Goal: Information Seeking & Learning: Learn about a topic

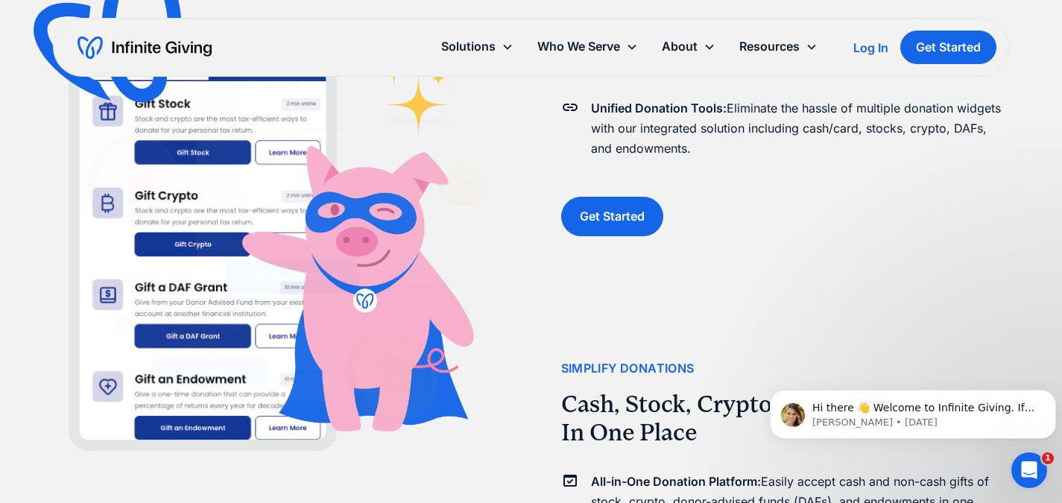
scroll to position [1715, 0]
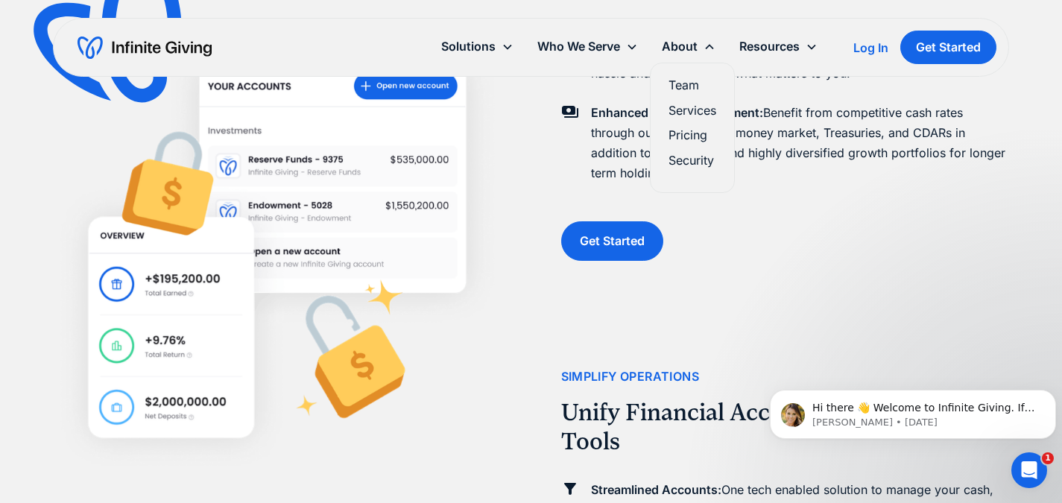
click at [683, 87] on link "Team" at bounding box center [693, 85] width 48 height 20
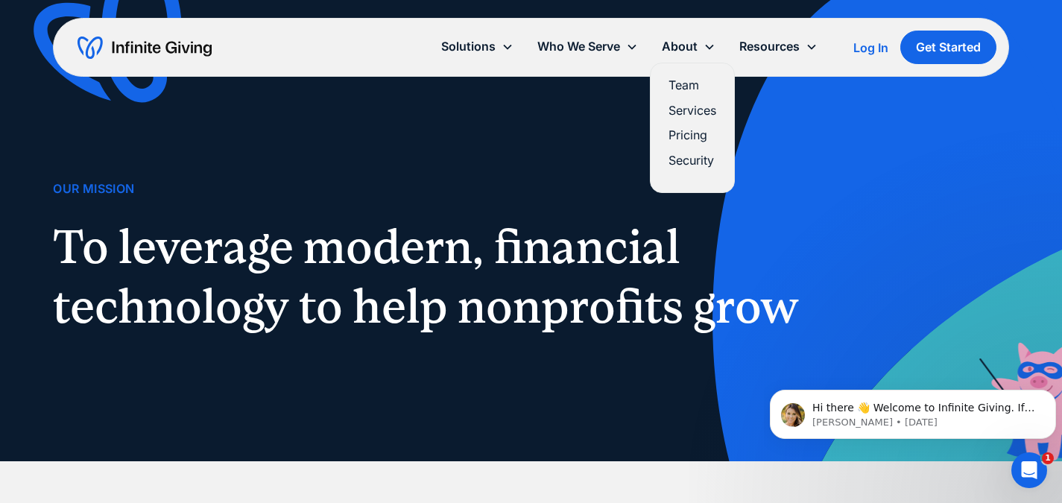
click at [680, 140] on link "Pricing" at bounding box center [693, 135] width 48 height 20
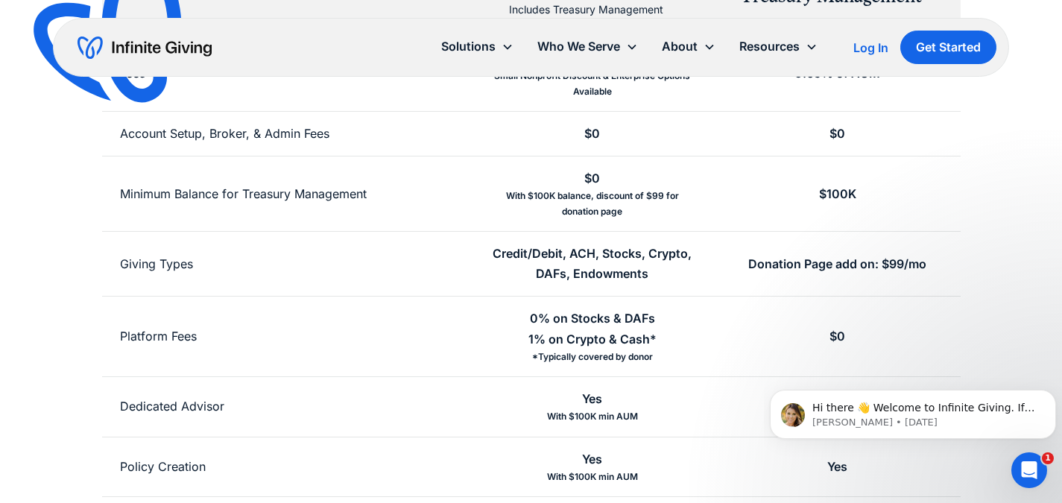
scroll to position [447, 0]
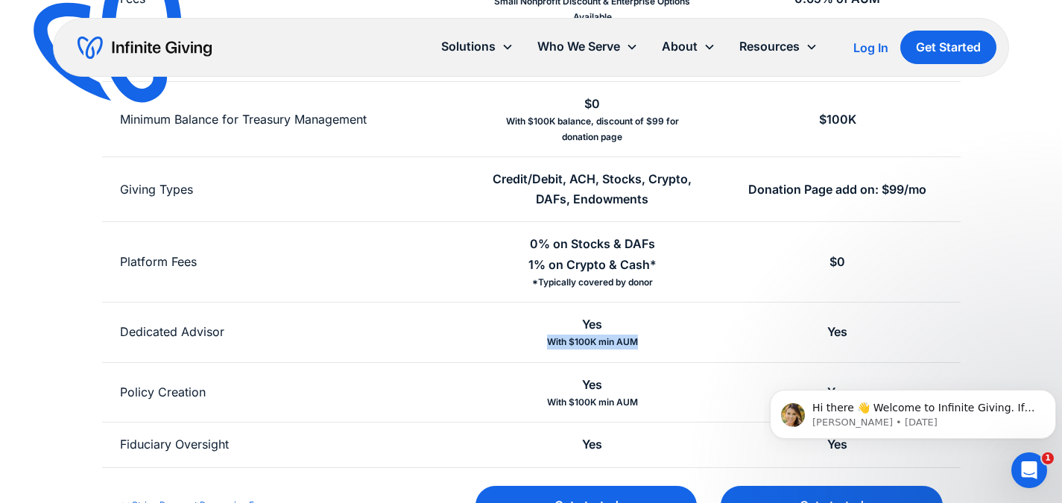
drag, startPoint x: 547, startPoint y: 340, endPoint x: 637, endPoint y: 347, distance: 90.4
click at [637, 347] on div "With $100K min AUM" at bounding box center [592, 342] width 91 height 15
click at [692, 318] on div "Yes With $100K min AUM" at bounding box center [592, 333] width 245 height 60
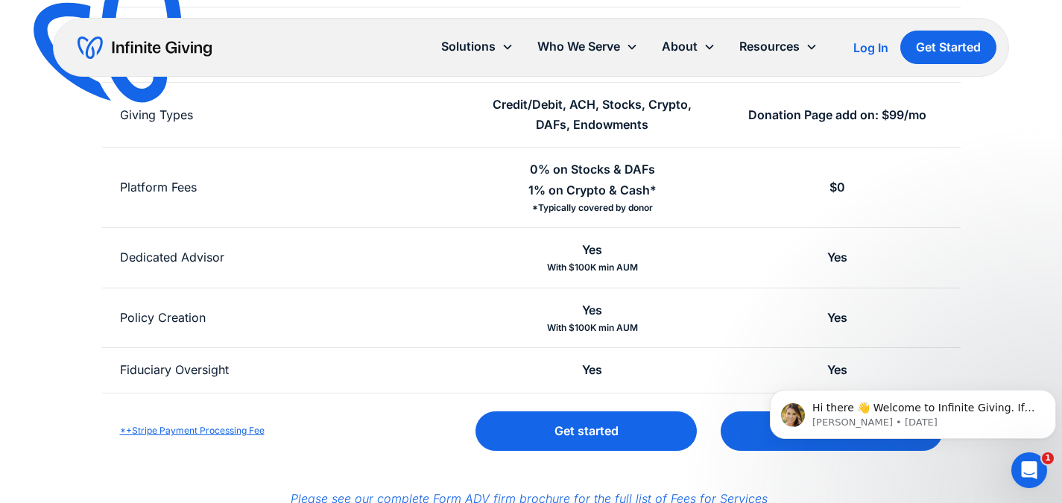
scroll to position [671, 0]
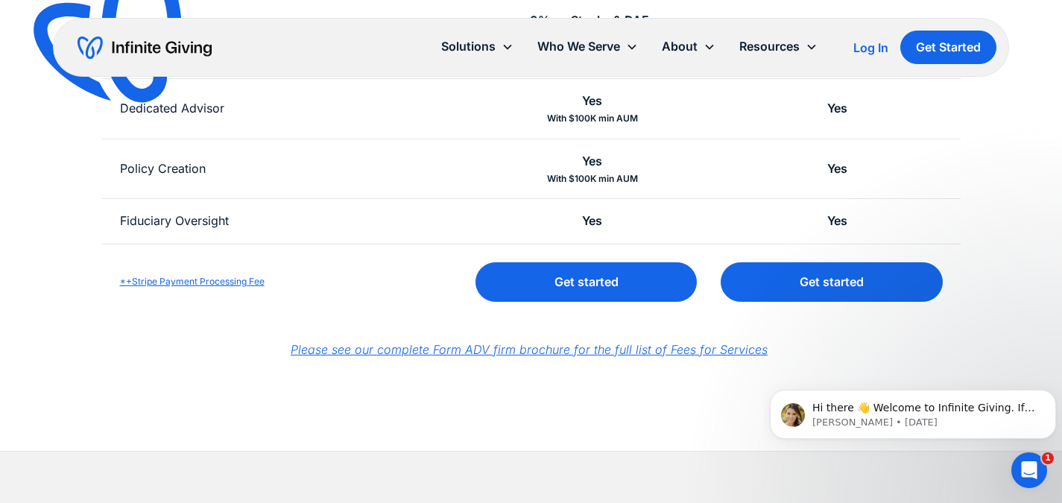
click at [599, 351] on em "Please see our complete Form ADV firm brochure for the full list of Fees for Se…" at bounding box center [529, 349] width 477 height 15
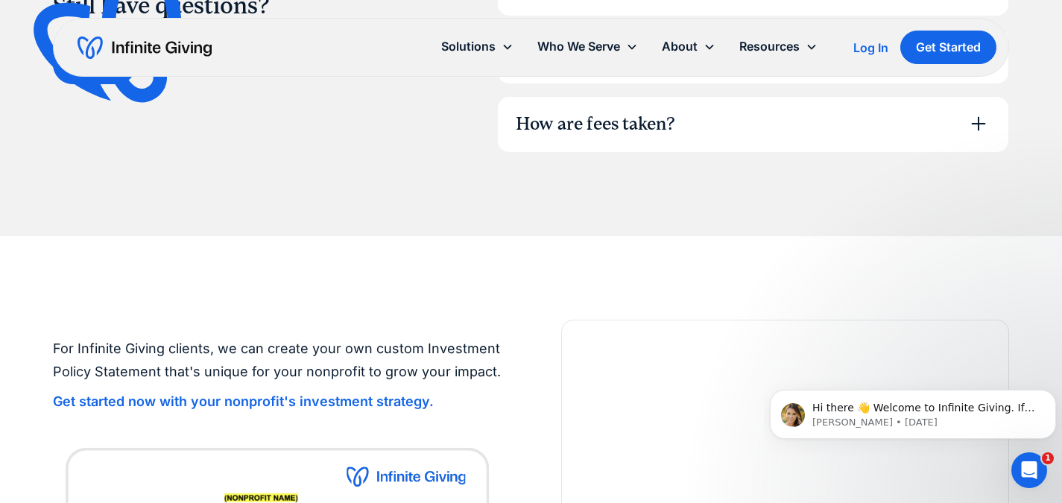
scroll to position [1044, 0]
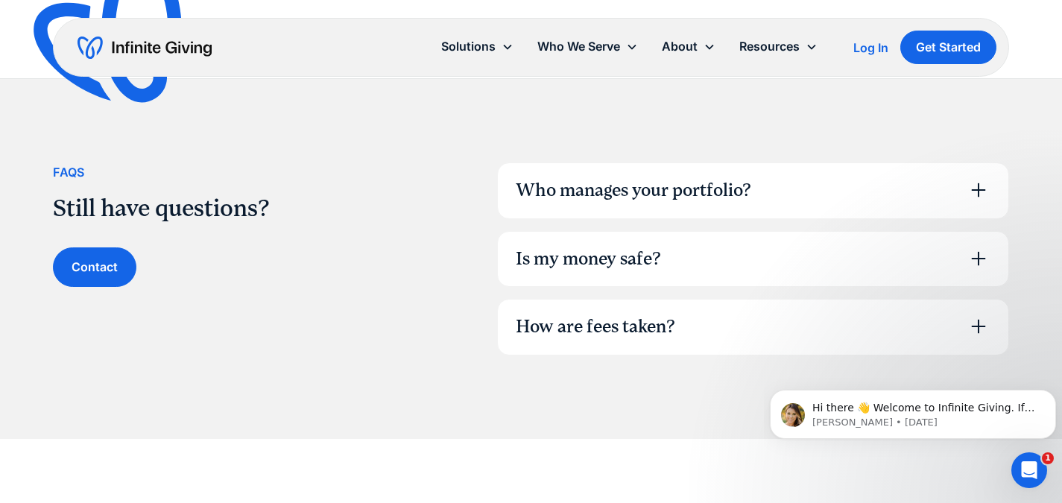
click at [612, 329] on div "How are fees taken?" at bounding box center [596, 327] width 160 height 25
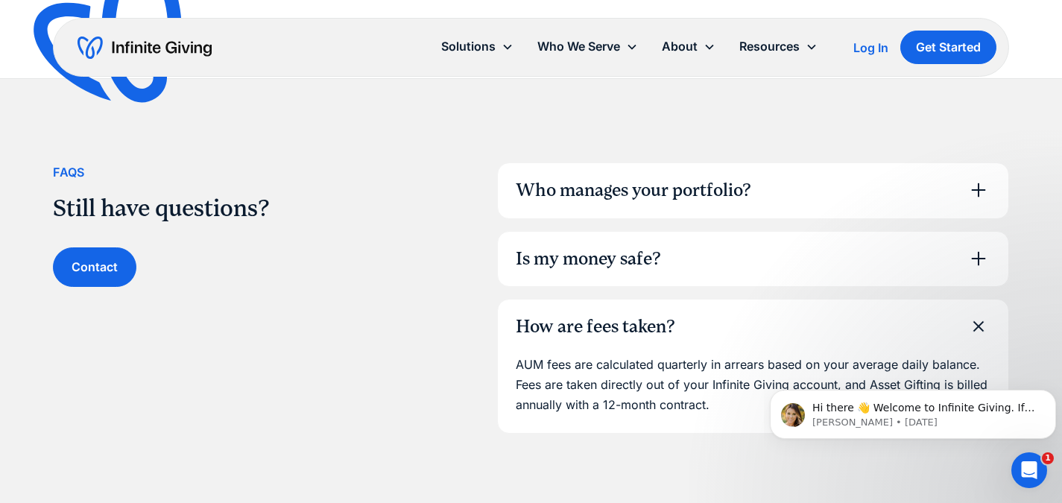
scroll to position [1118, 0]
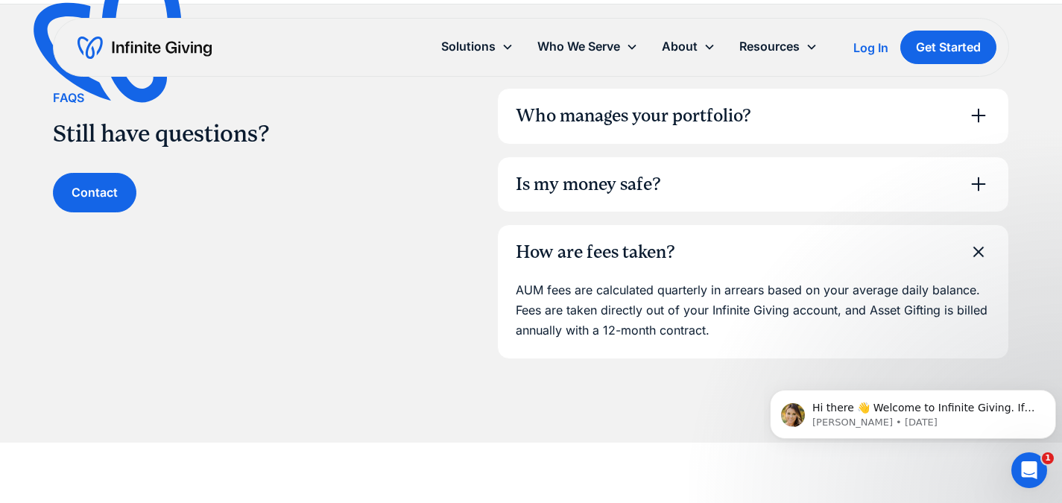
click at [977, 251] on icon at bounding box center [979, 253] width 34 height 34
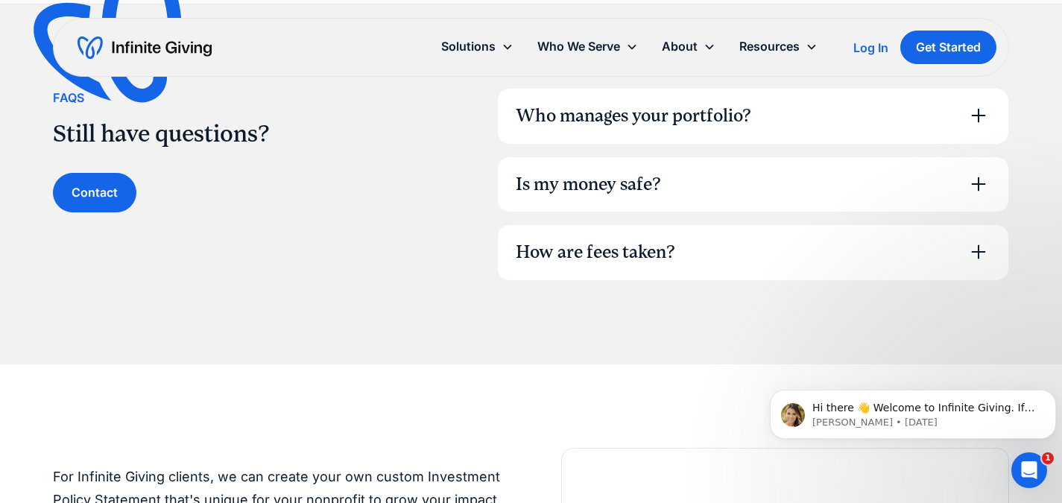
click at [974, 184] on icon at bounding box center [978, 184] width 14 height 14
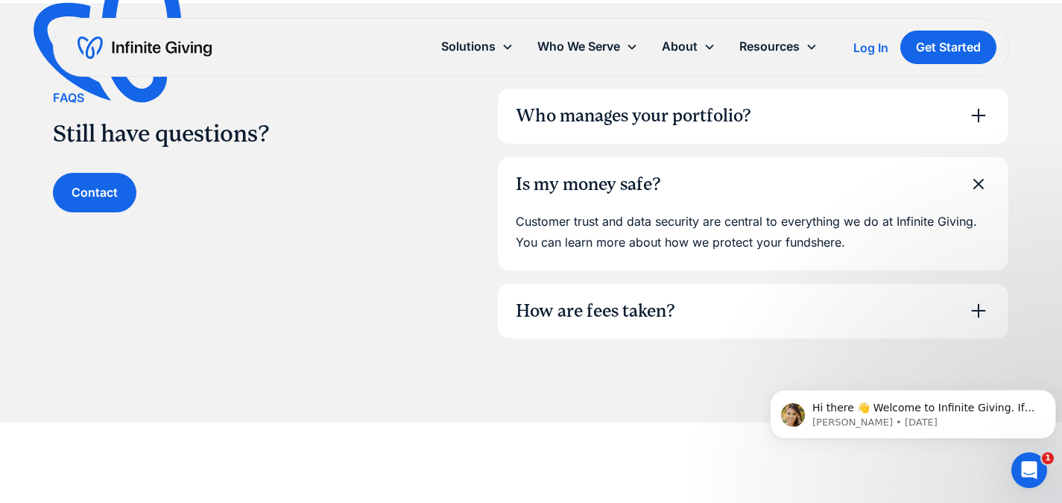
click at [974, 184] on icon at bounding box center [979, 184] width 34 height 34
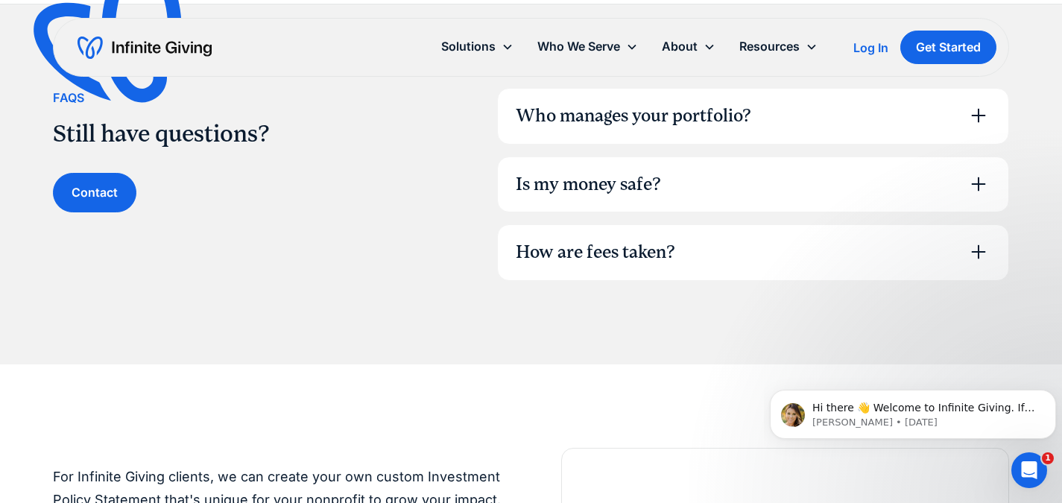
click at [979, 119] on icon at bounding box center [978, 116] width 14 height 14
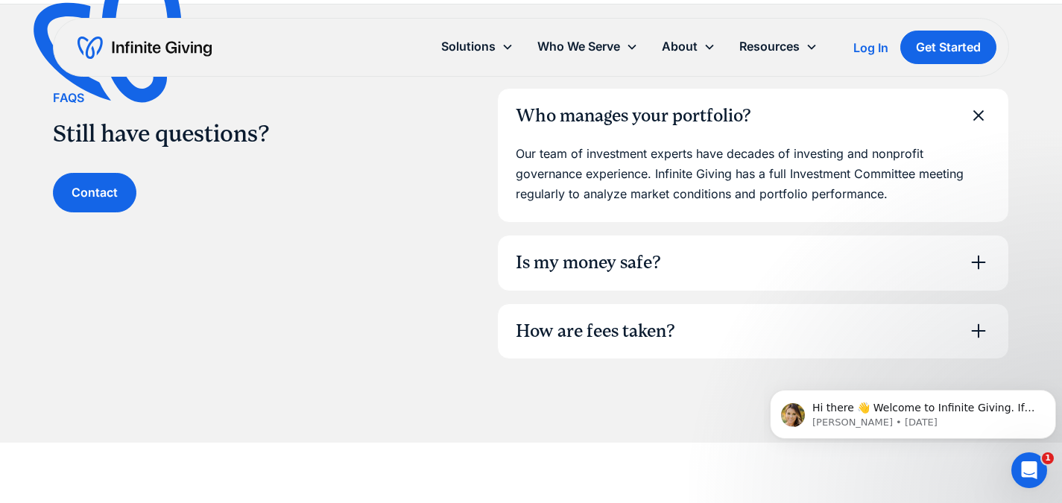
click at [979, 121] on icon at bounding box center [979, 116] width 34 height 34
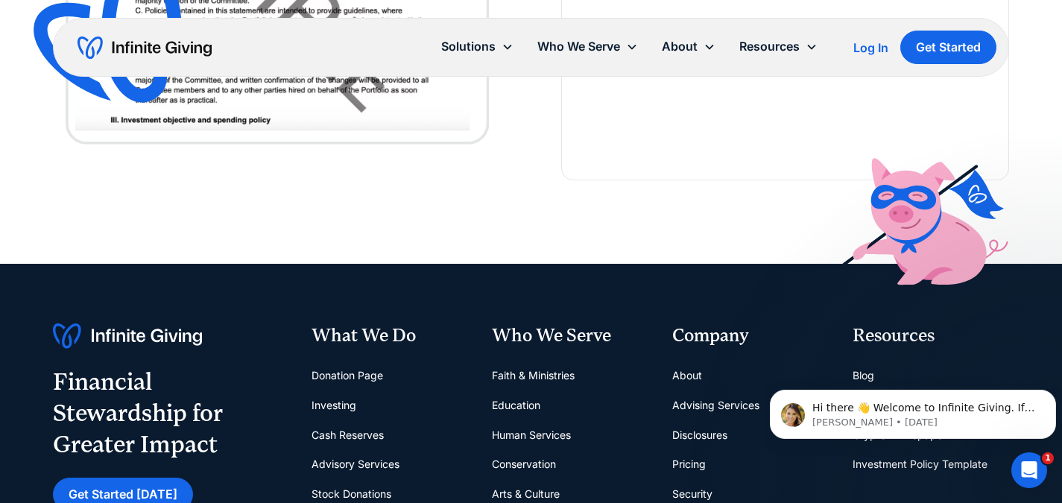
scroll to position [2162, 0]
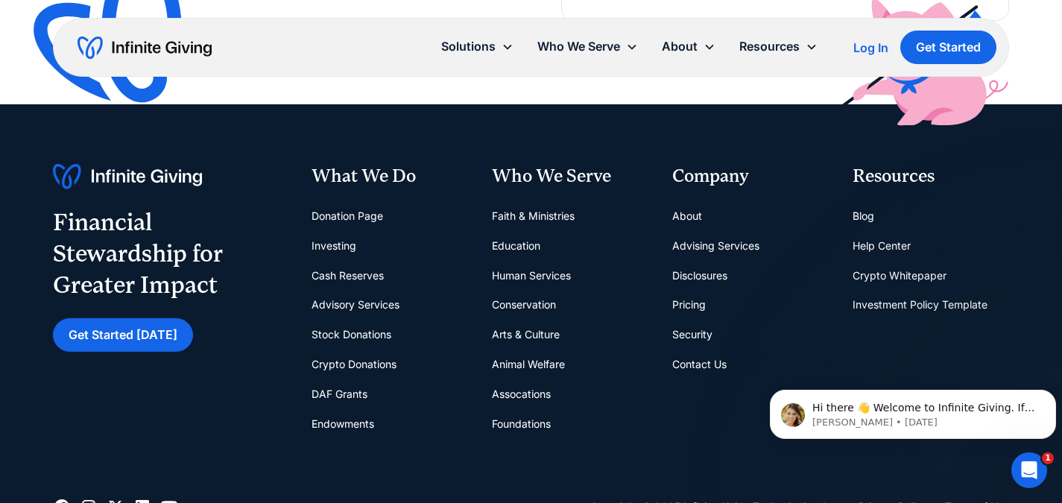
click at [529, 214] on link "Faith & Ministries" at bounding box center [533, 216] width 83 height 30
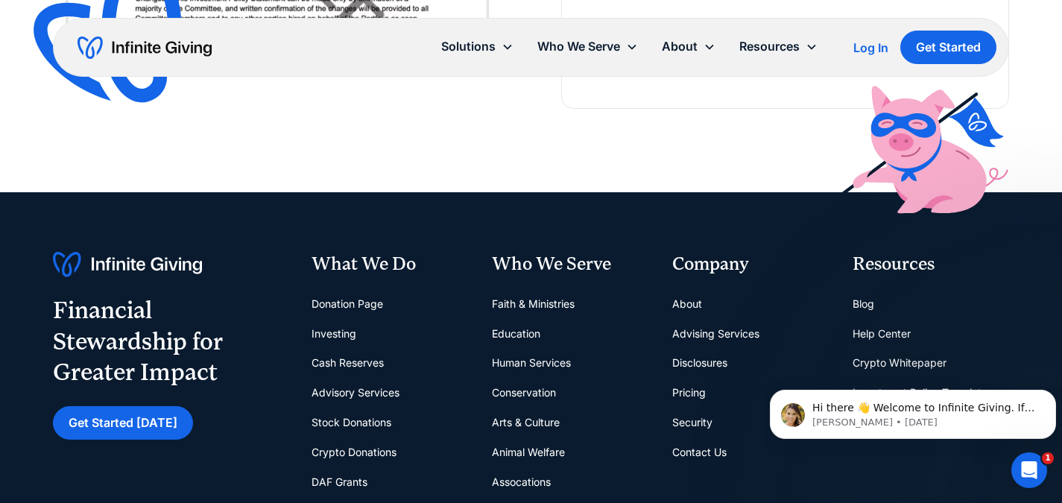
scroll to position [3727, 0]
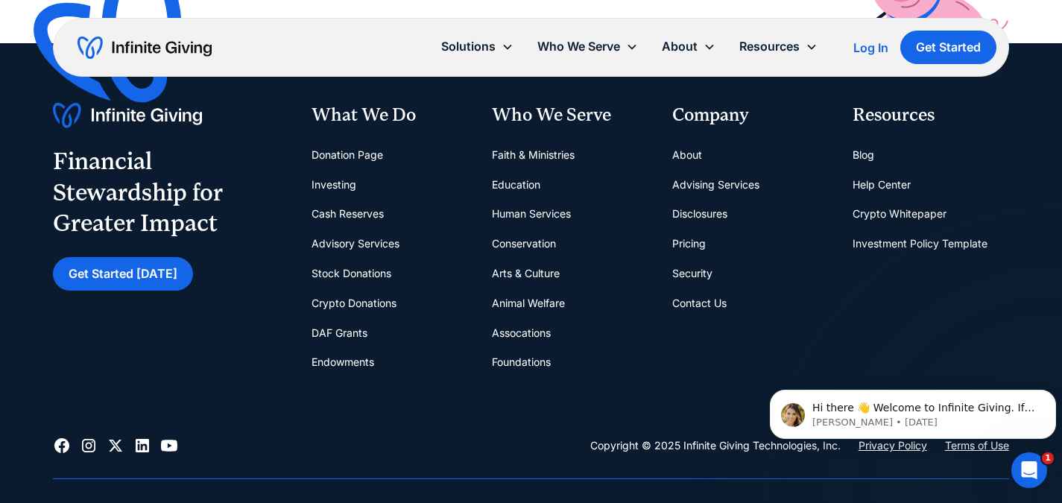
click at [374, 212] on link "Cash Reserves" at bounding box center [348, 214] width 72 height 30
click at [359, 157] on link "Donation Page" at bounding box center [348, 155] width 72 height 30
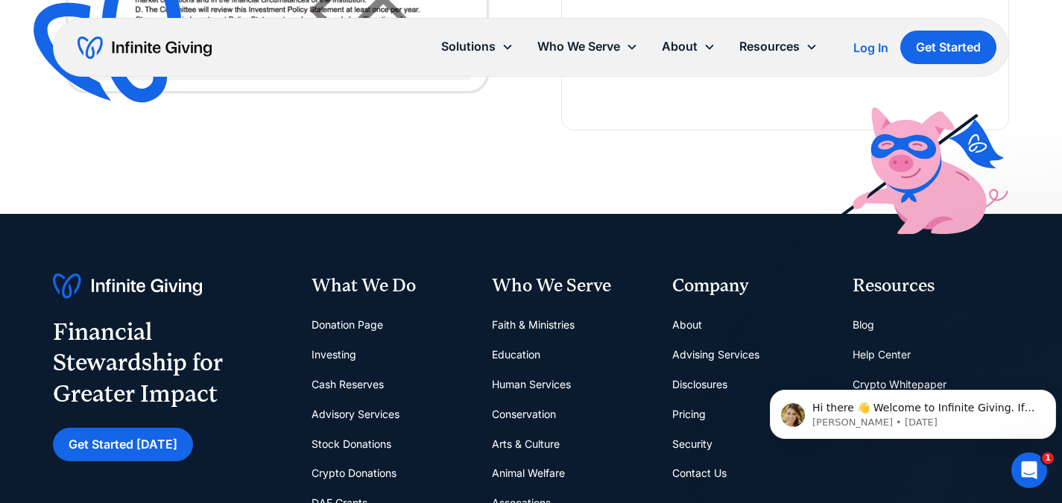
scroll to position [3280, 0]
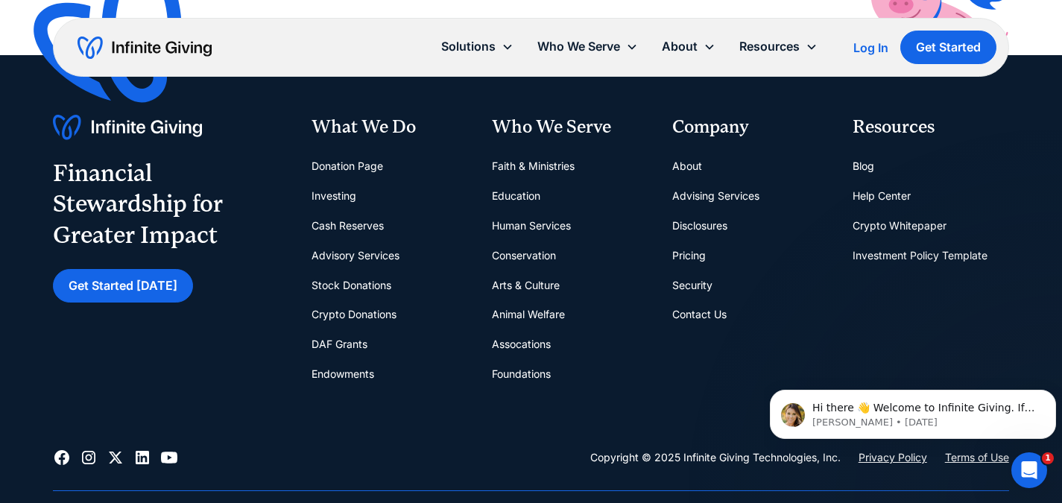
click at [862, 190] on link "Help Center" at bounding box center [882, 196] width 58 height 30
click at [685, 253] on link "Pricing" at bounding box center [689, 256] width 34 height 30
